Goal: Task Accomplishment & Management: Use online tool/utility

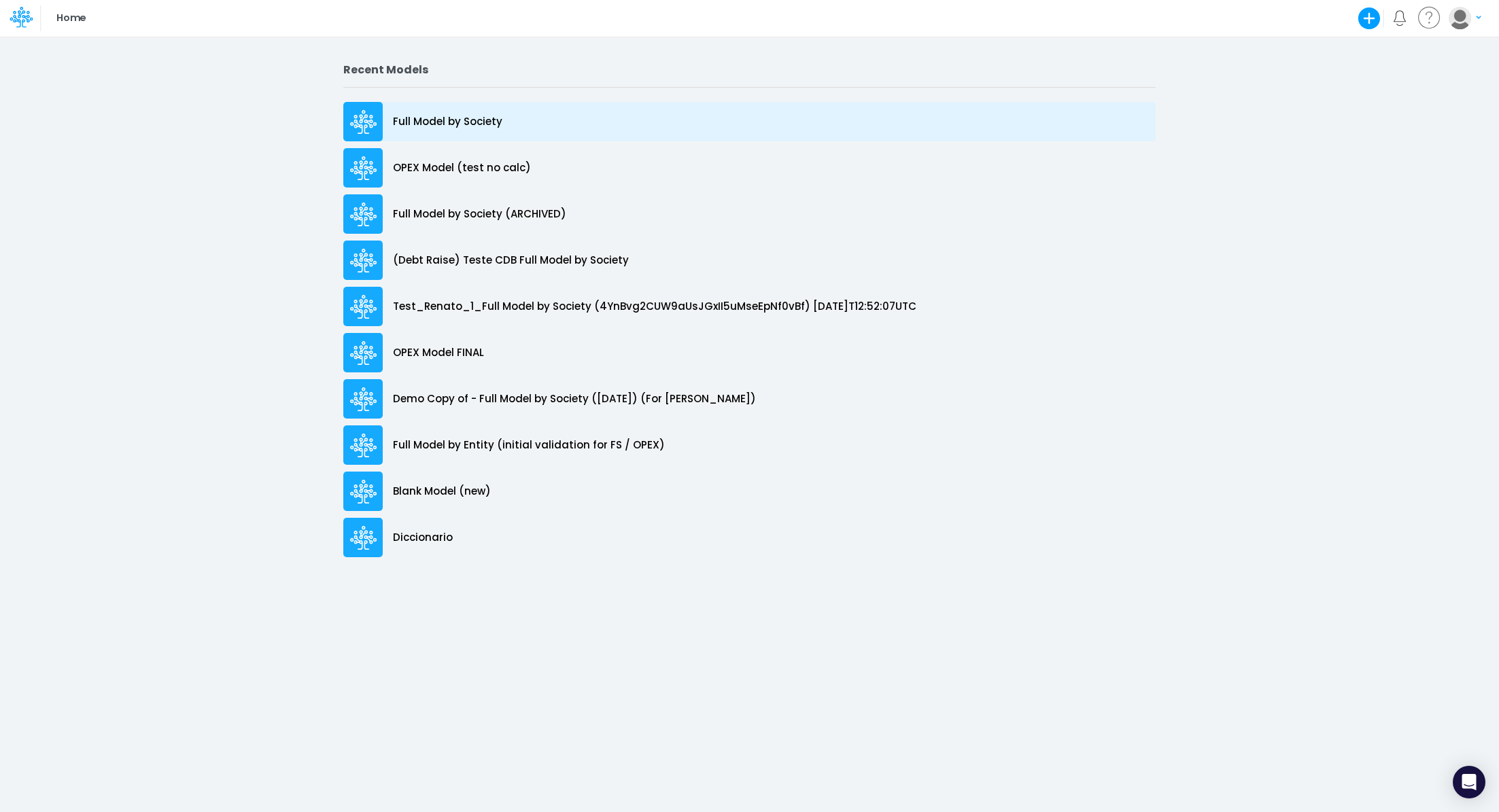
click at [459, 128] on p "Full Model by Society" at bounding box center [447, 121] width 109 height 15
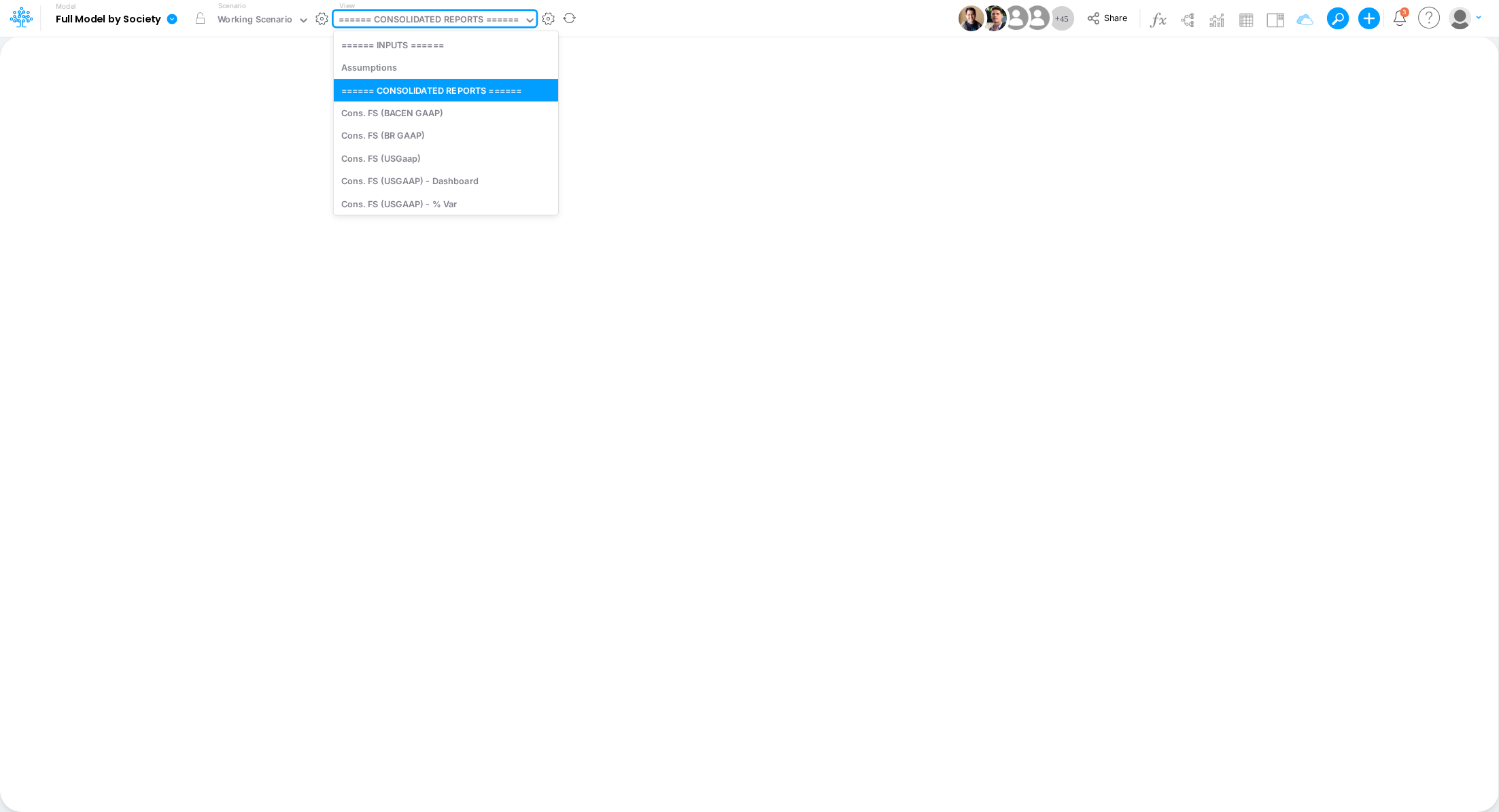
click at [442, 18] on div "====== CONSOLIDATED REPORTS ======" at bounding box center [429, 21] width 181 height 15
click at [432, 155] on div "Cons. FS (USGaap)" at bounding box center [446, 157] width 225 height 22
type input "Consolidated FS - USGAAP"
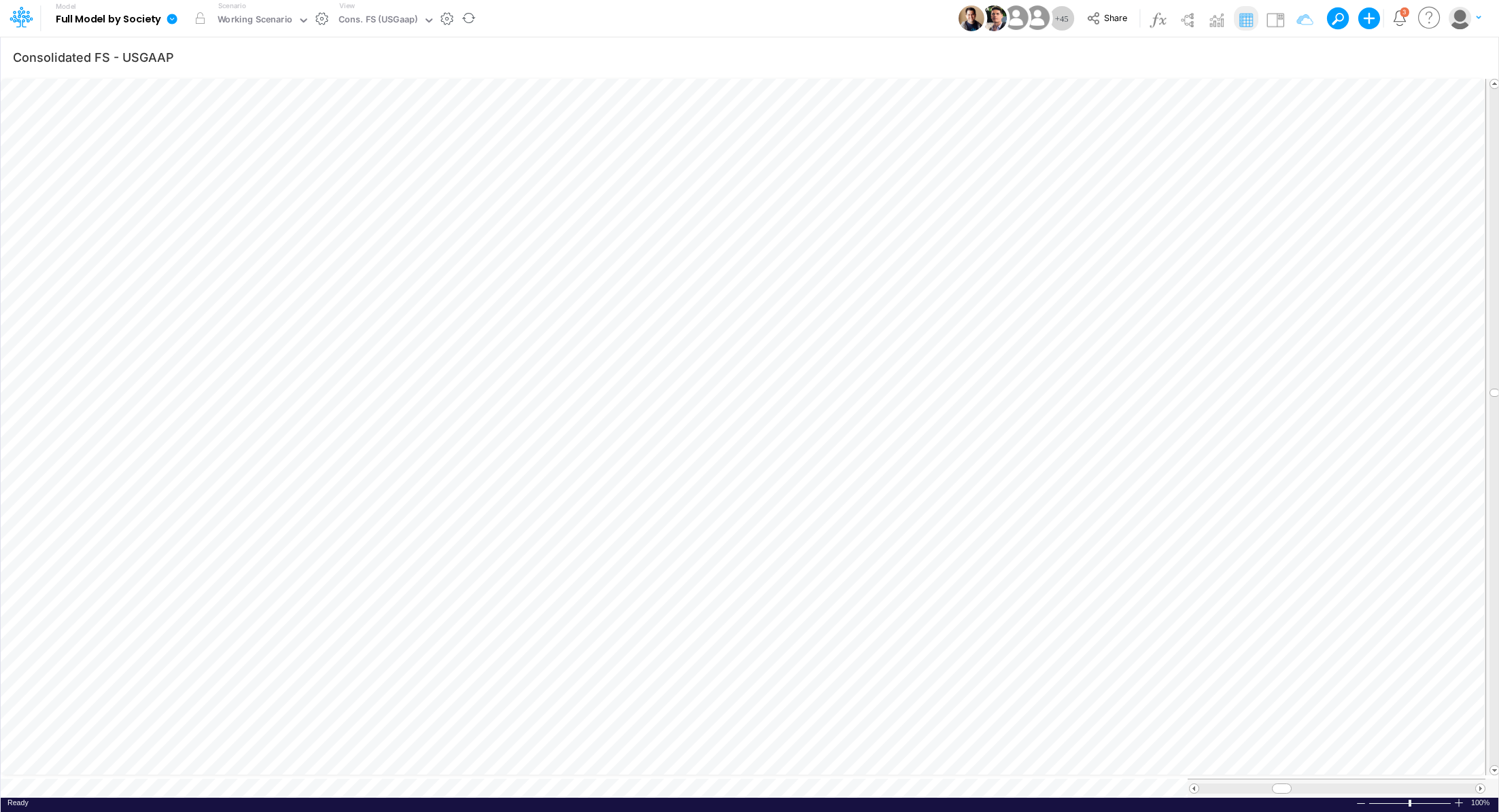
scroll to position [6, 2]
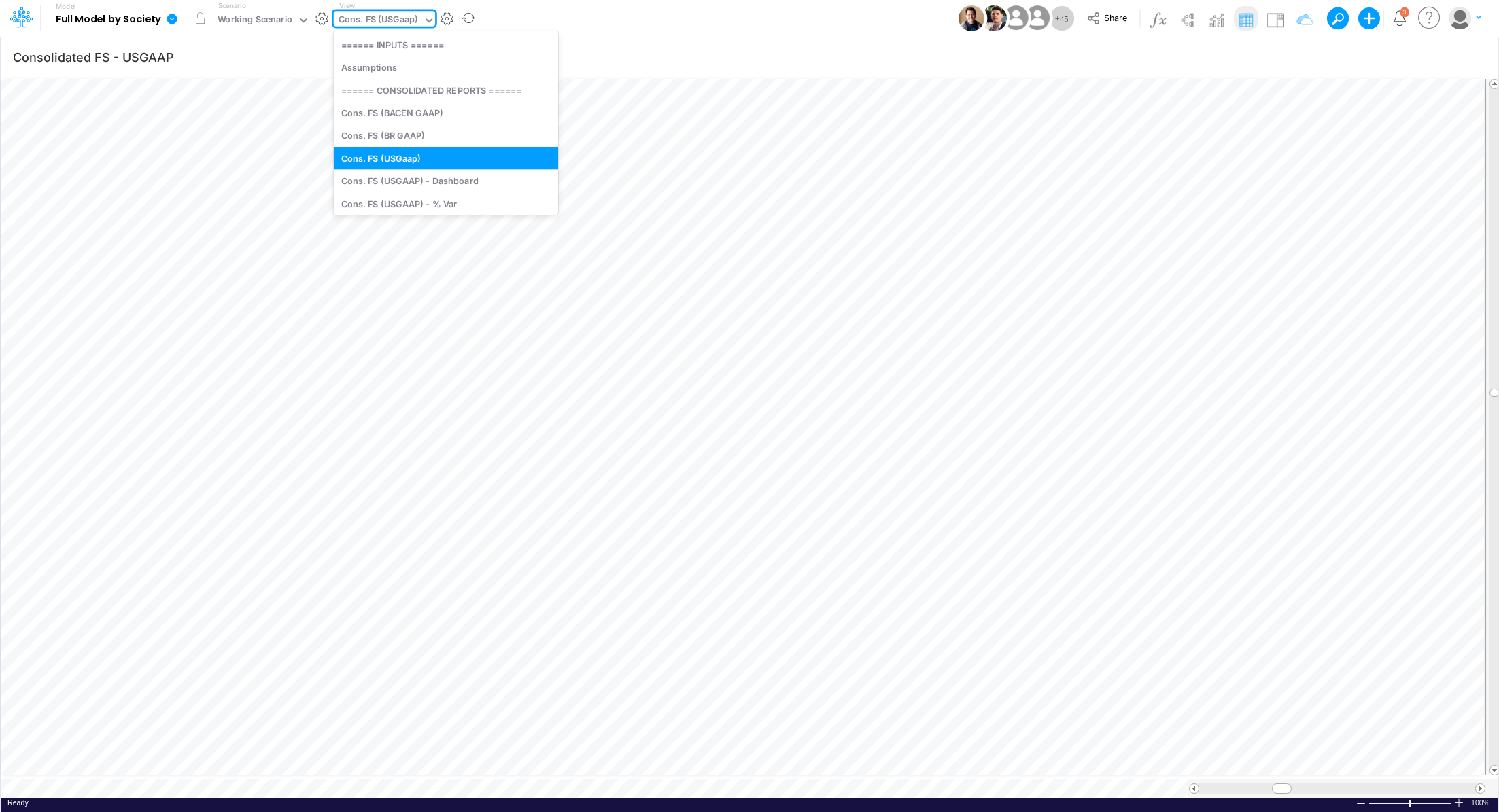
click at [406, 22] on div "Cons. FS (USGaap)" at bounding box center [378, 21] width 79 height 15
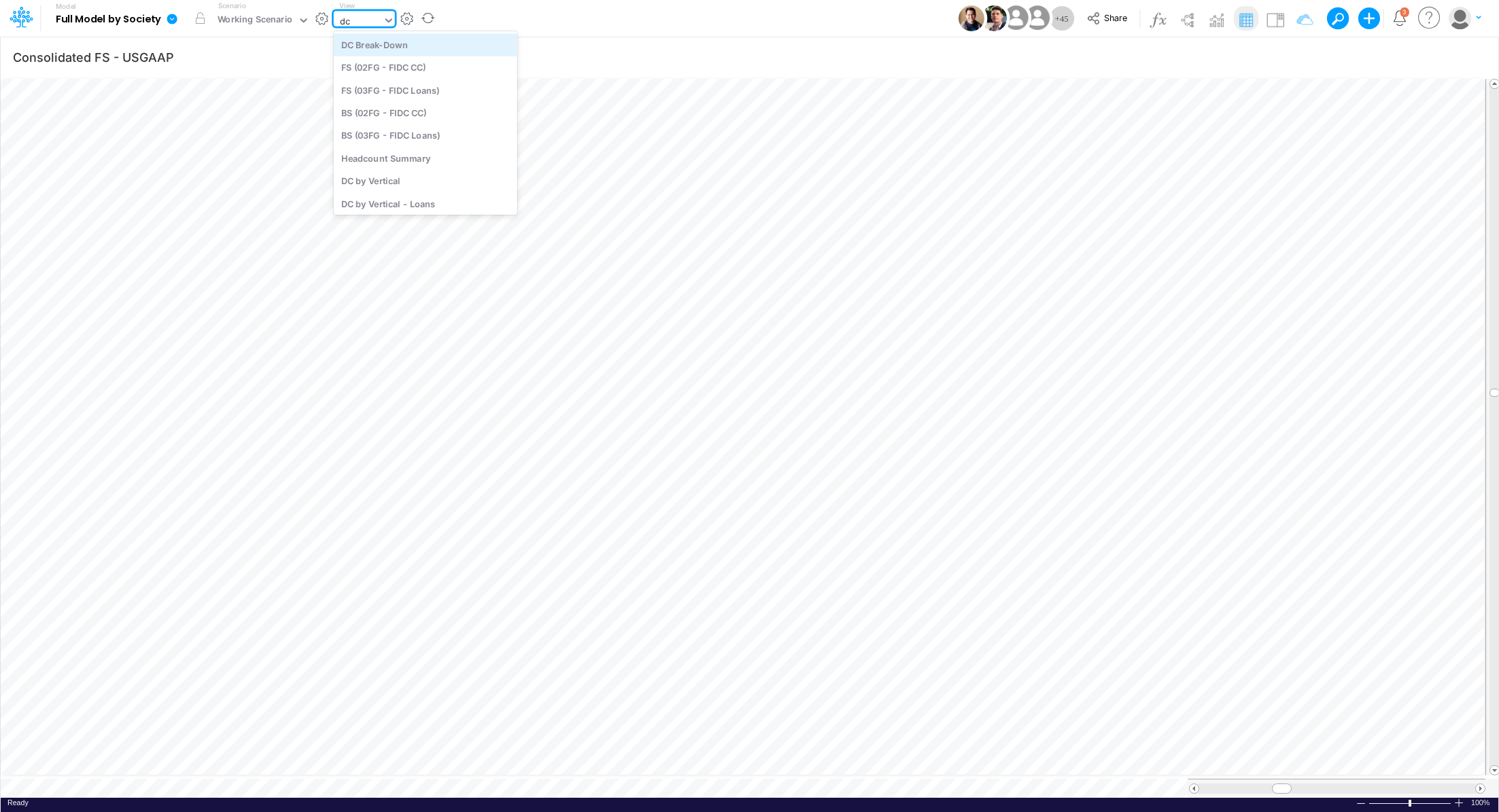
type input "dc d"
click at [422, 45] on div "DC Deep dive" at bounding box center [426, 44] width 183 height 22
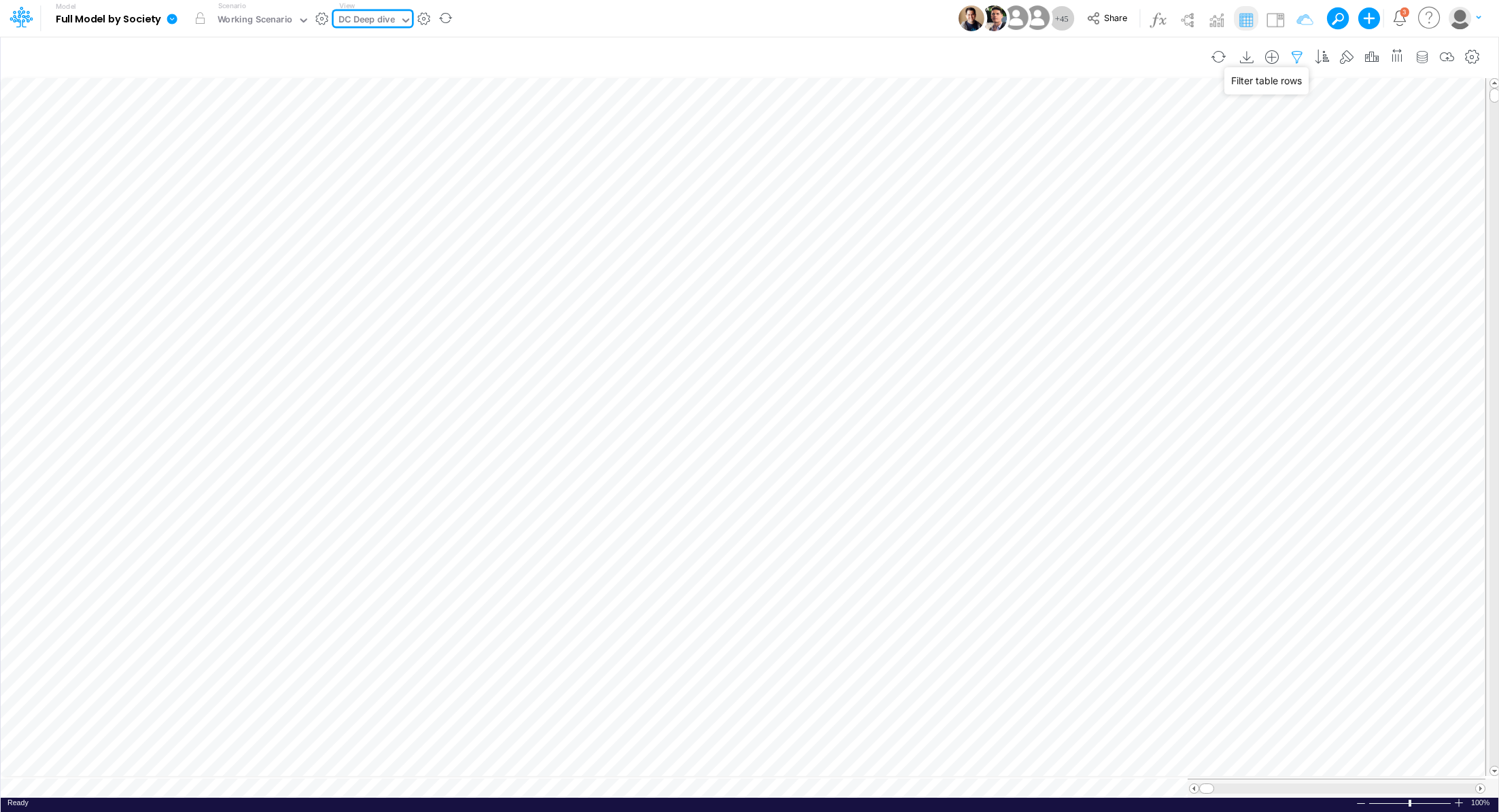
click at [1304, 56] on icon "button" at bounding box center [1297, 57] width 21 height 15
select select "notEqual"
click at [1097, 214] on icon "button" at bounding box center [1094, 215] width 9 height 9
click at [966, 199] on div at bounding box center [992, 187] width 129 height 23
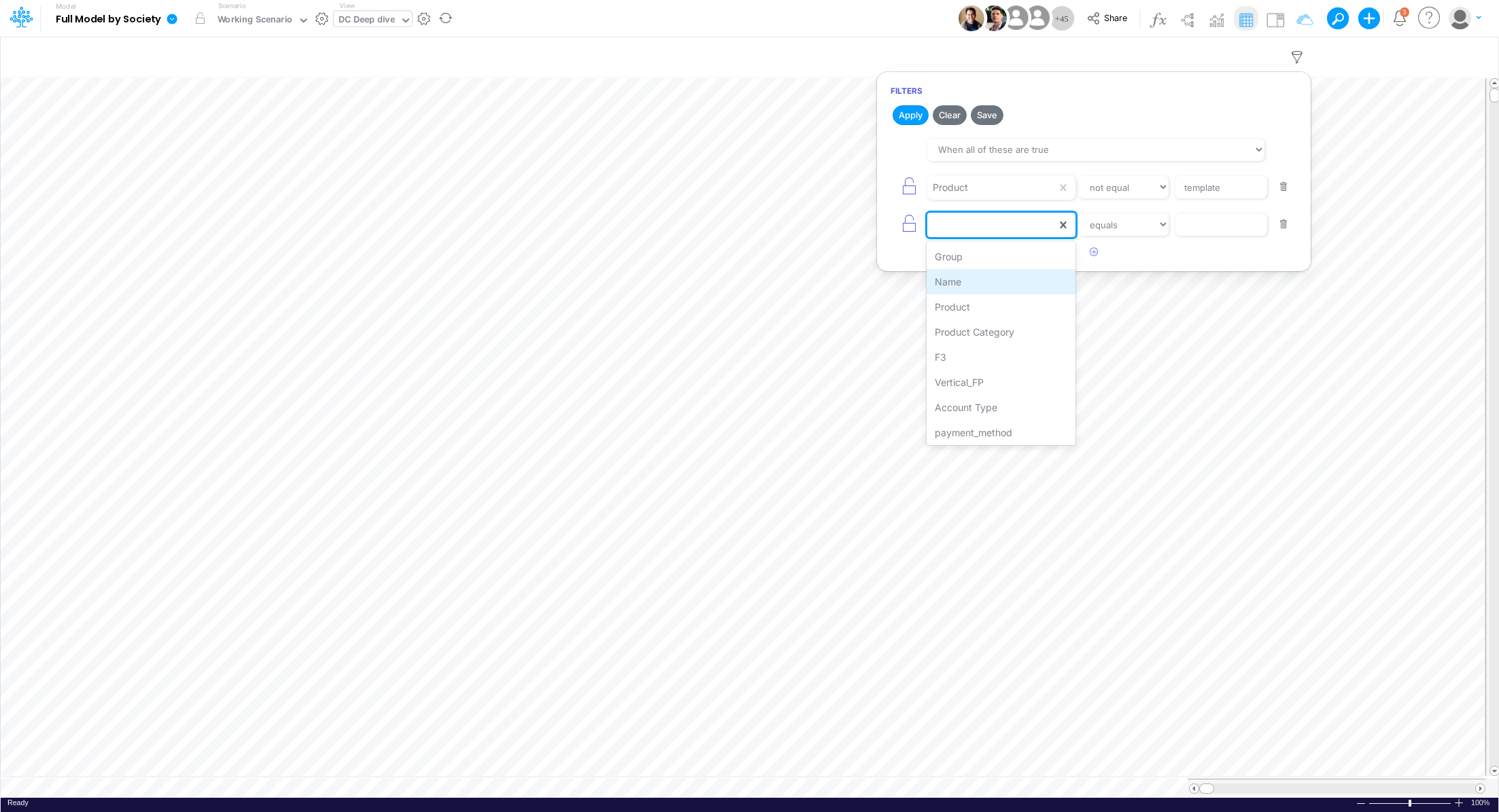
click at [966, 280] on div "Name" at bounding box center [1001, 281] width 149 height 25
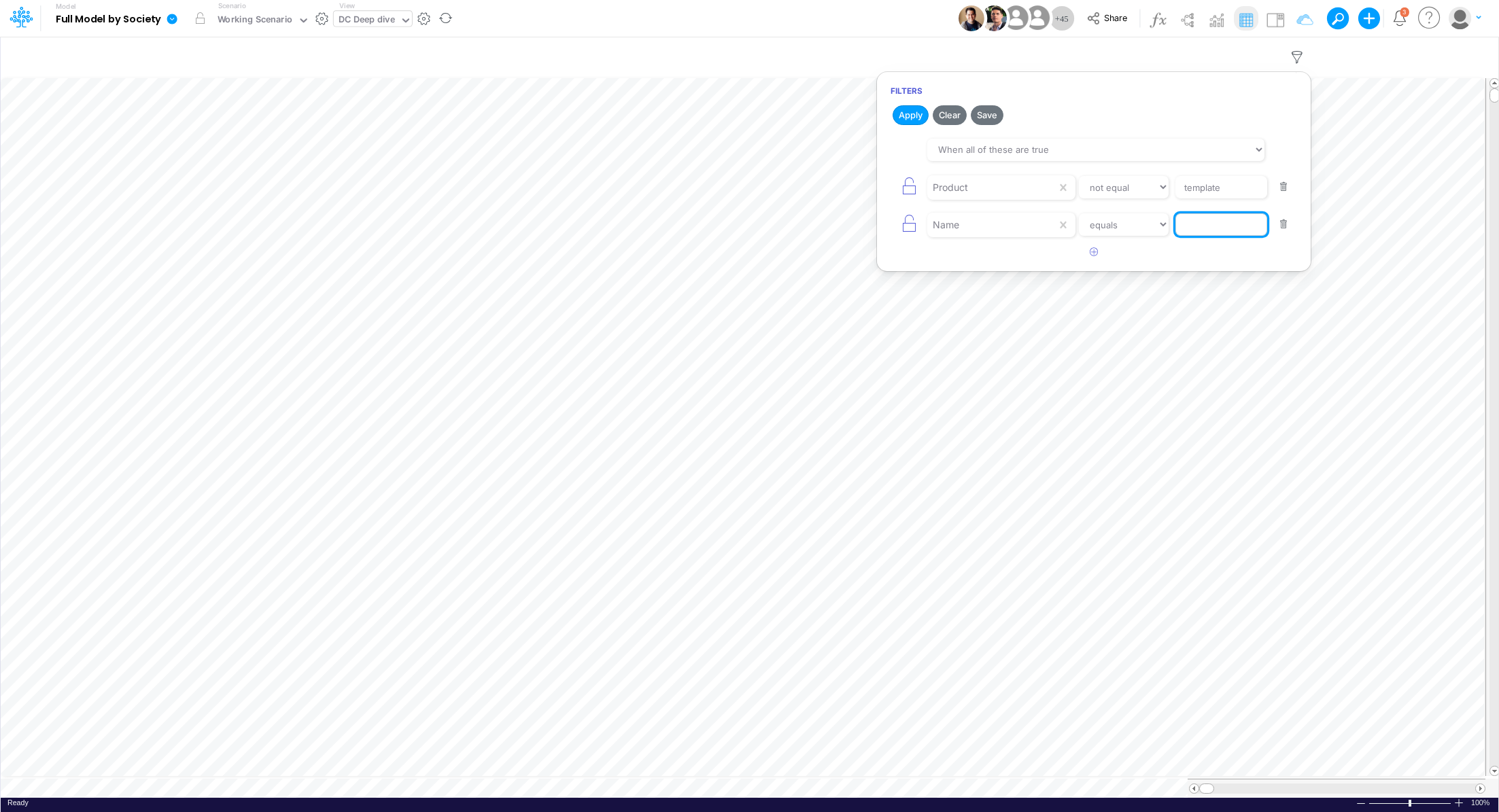
click at [1219, 199] on input "text" at bounding box center [1221, 187] width 92 height 23
type input "Write-off"
click at [915, 120] on button "Apply" at bounding box center [910, 115] width 36 height 20
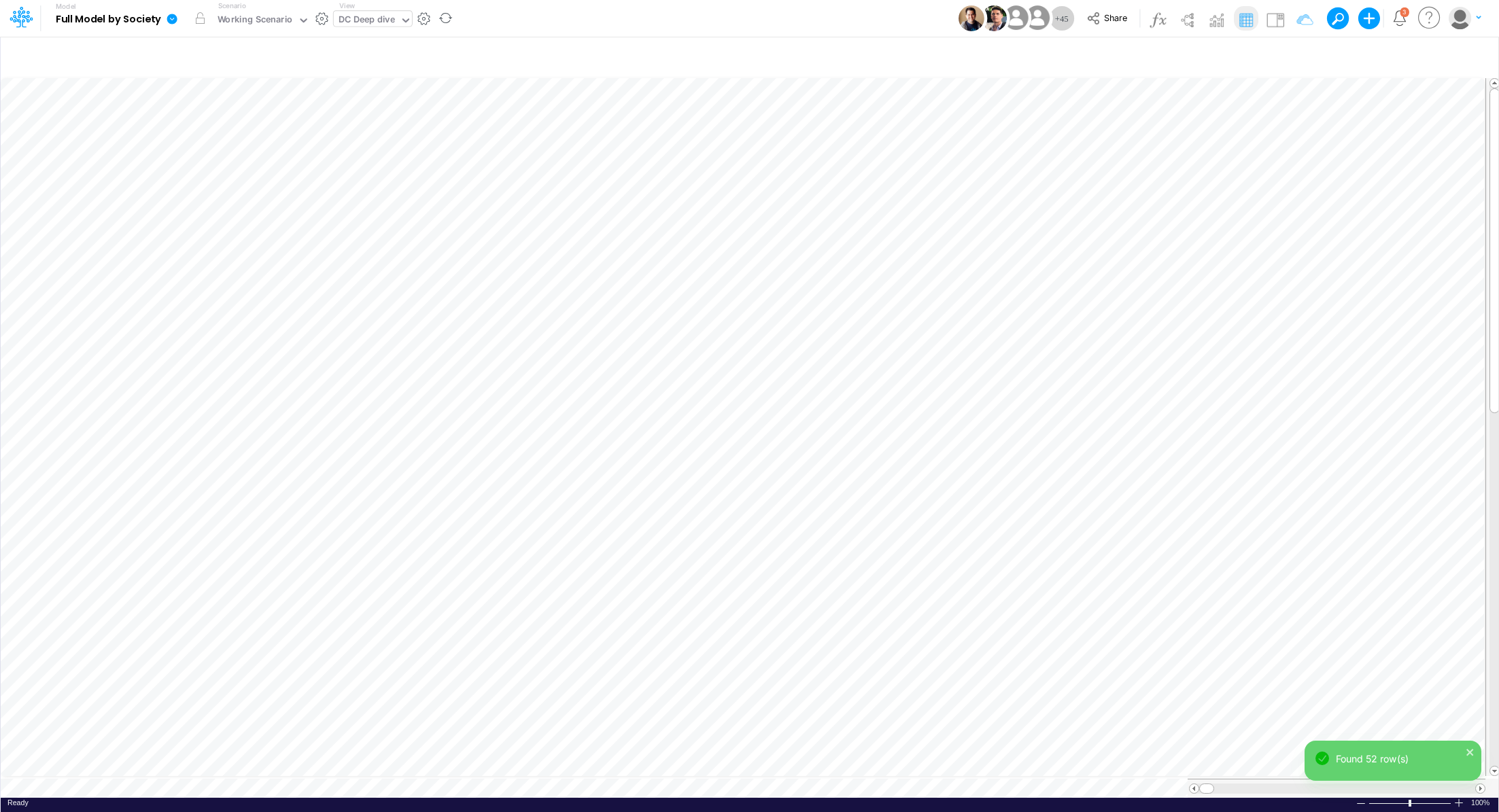
scroll to position [6, 2]
type input "Consolidated FS - USGAAP"
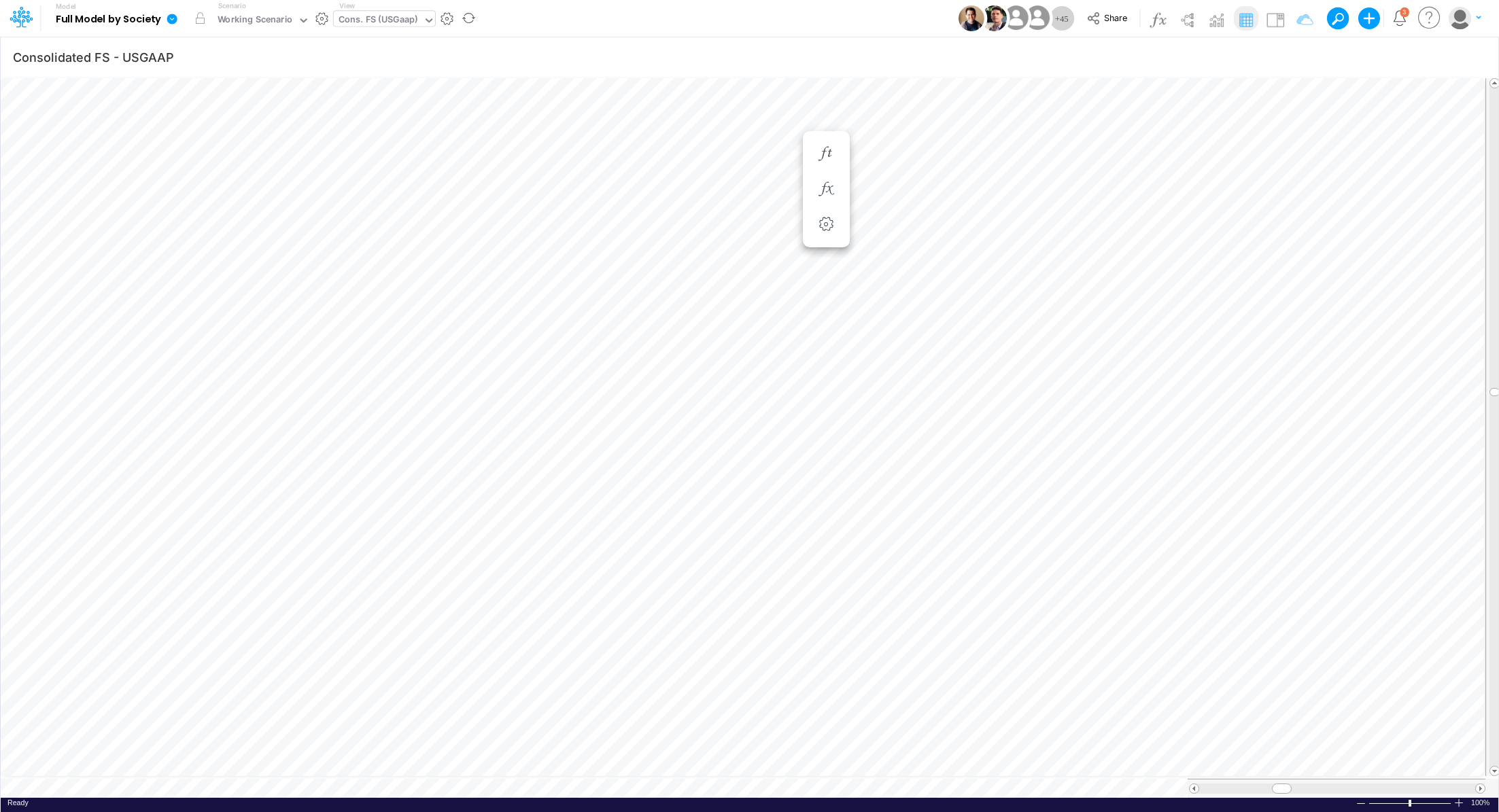
scroll to position [6, 2]
